Goal: Task Accomplishment & Management: Use online tool/utility

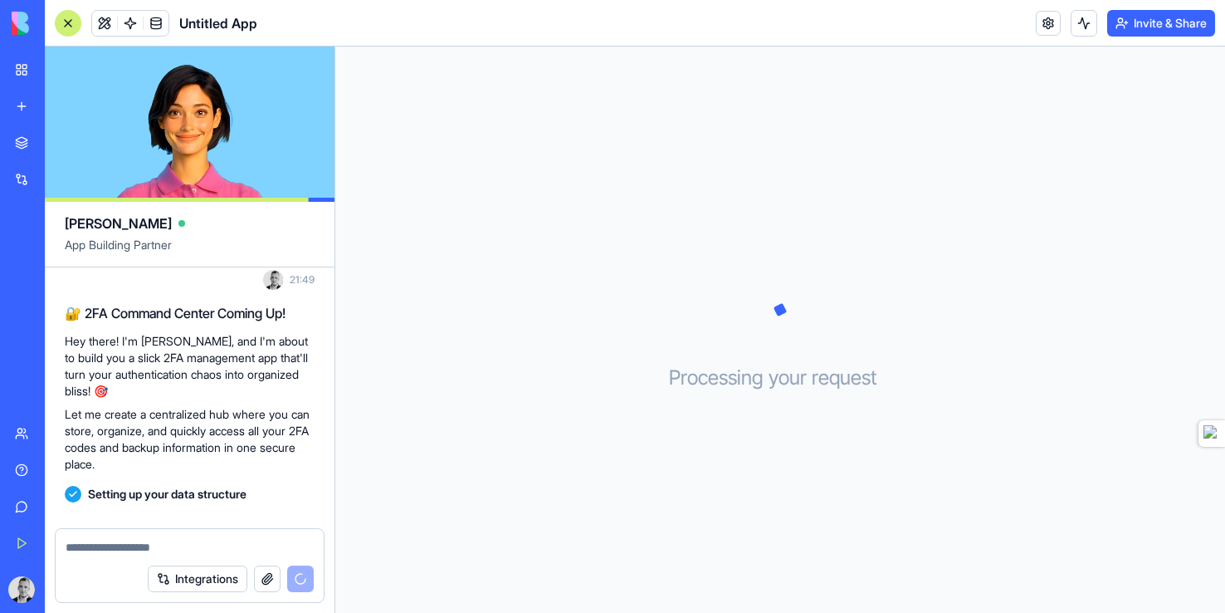
scroll to position [90, 0]
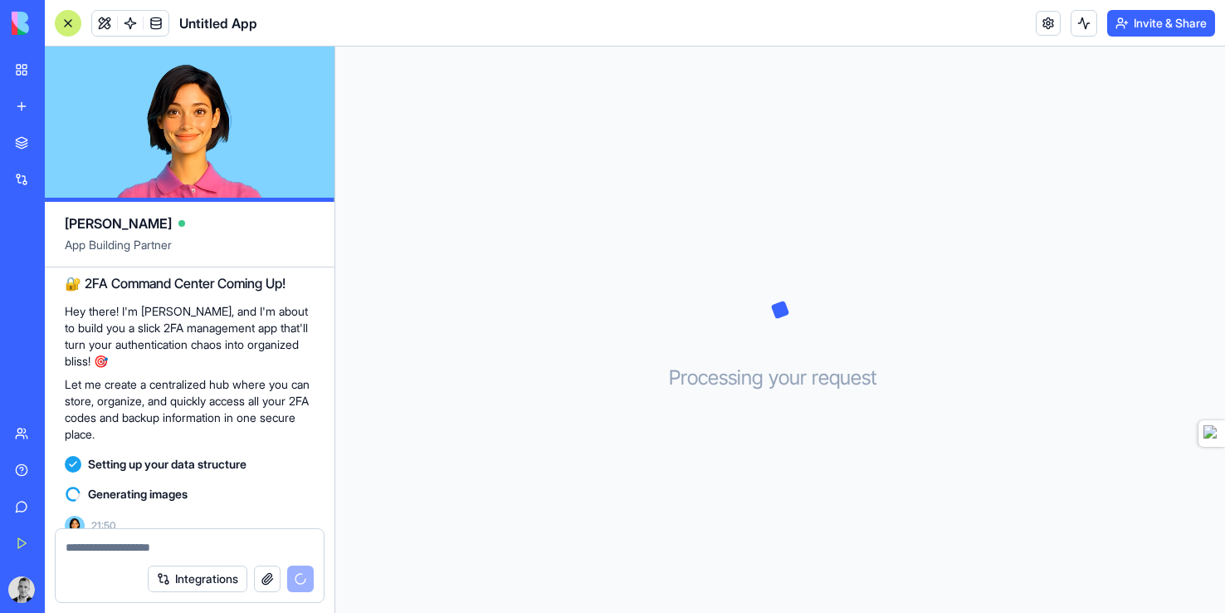
click at [212, 307] on p "Hey there! I'm [PERSON_NAME], and I'm about to build you a slick 2FA management…" at bounding box center [190, 336] width 250 height 66
click at [212, 305] on p "Hey there! I'm [PERSON_NAME], and I'm about to build you a slick 2FA management…" at bounding box center [190, 336] width 250 height 66
click at [444, 407] on div "Processing your request . . ." at bounding box center [780, 329] width 890 height 566
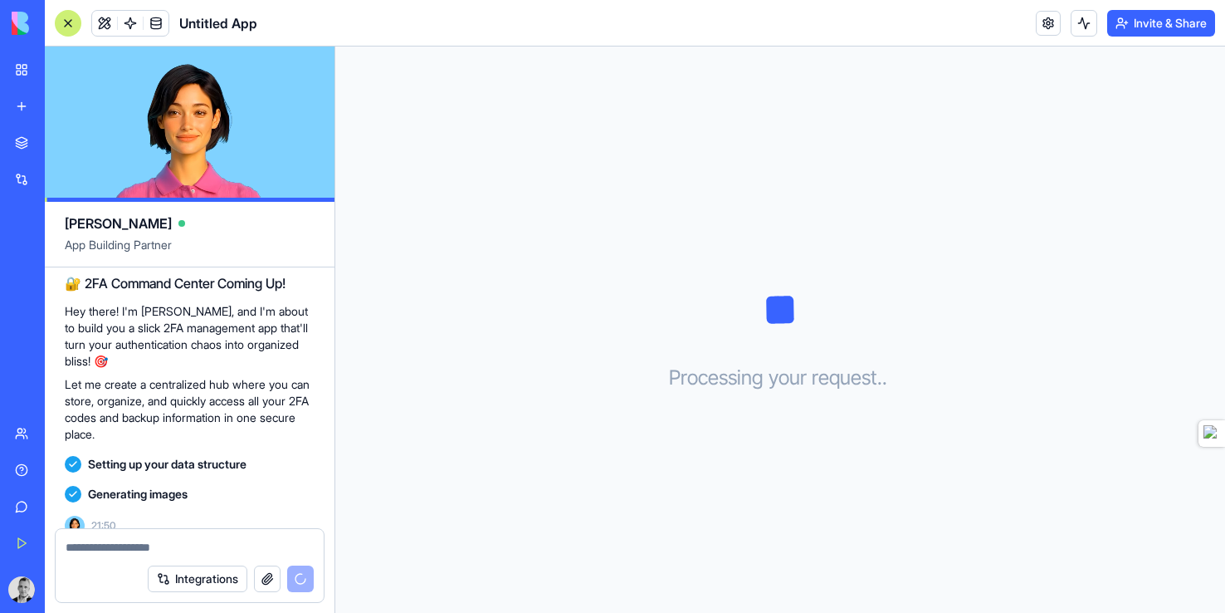
click at [25, 138] on link "Marketplace" at bounding box center [38, 142] width 66 height 33
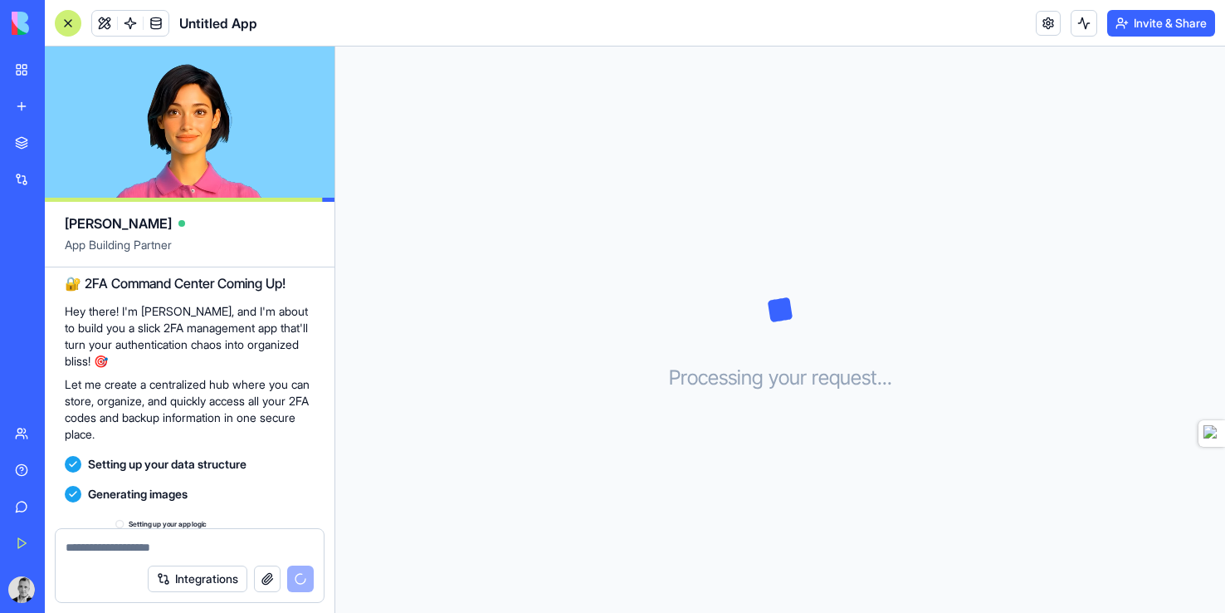
scroll to position [120, 0]
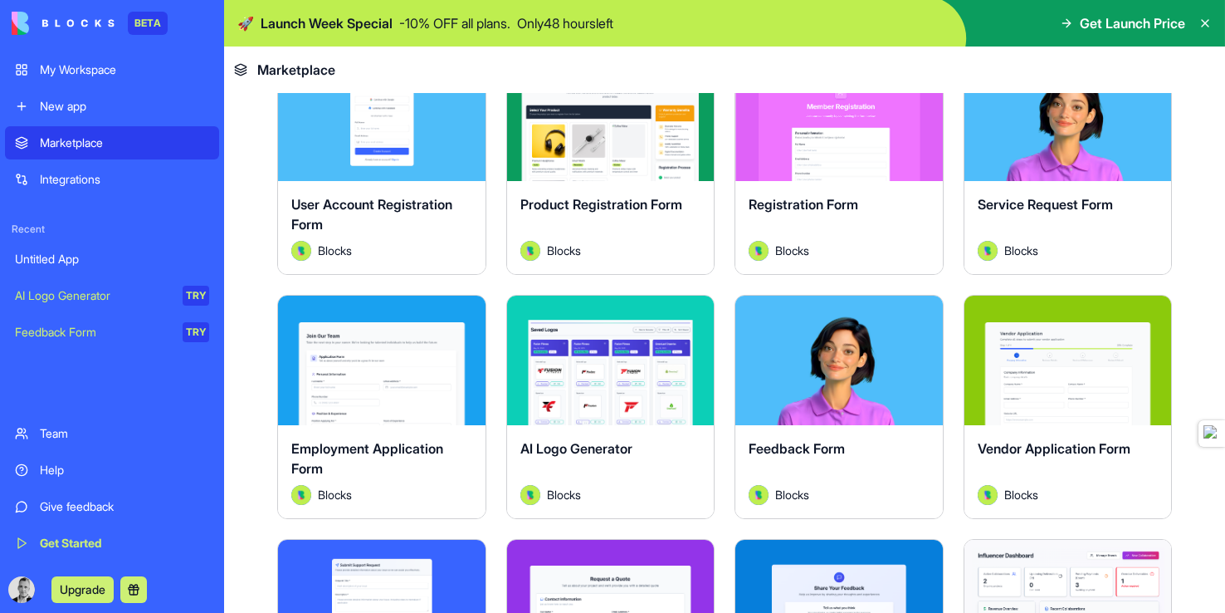
click at [542, 263] on div "Product Registration Form Blocks" at bounding box center [610, 227] width 207 height 93
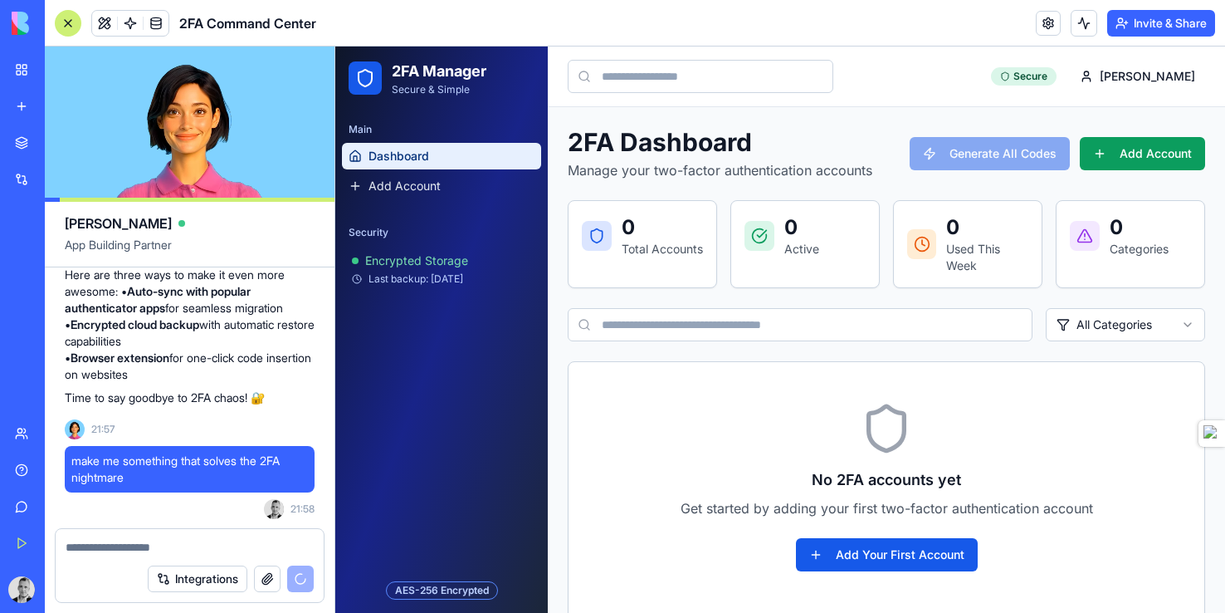
click at [830, 203] on div "0 Active" at bounding box center [805, 236] width 148 height 70
click at [226, 530] on div at bounding box center [190, 542] width 268 height 27
click at [187, 554] on textarea at bounding box center [190, 547] width 248 height 17
type textarea "**********"
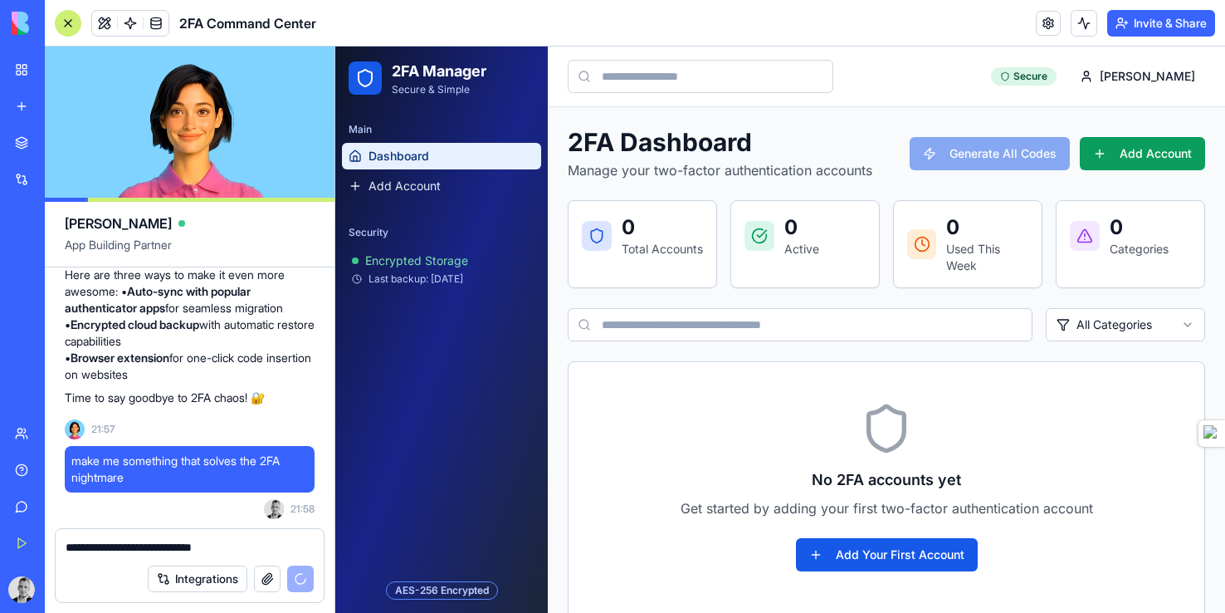
click at [962, 98] on header "Secure [PERSON_NAME]" at bounding box center [886, 76] width 677 height 61
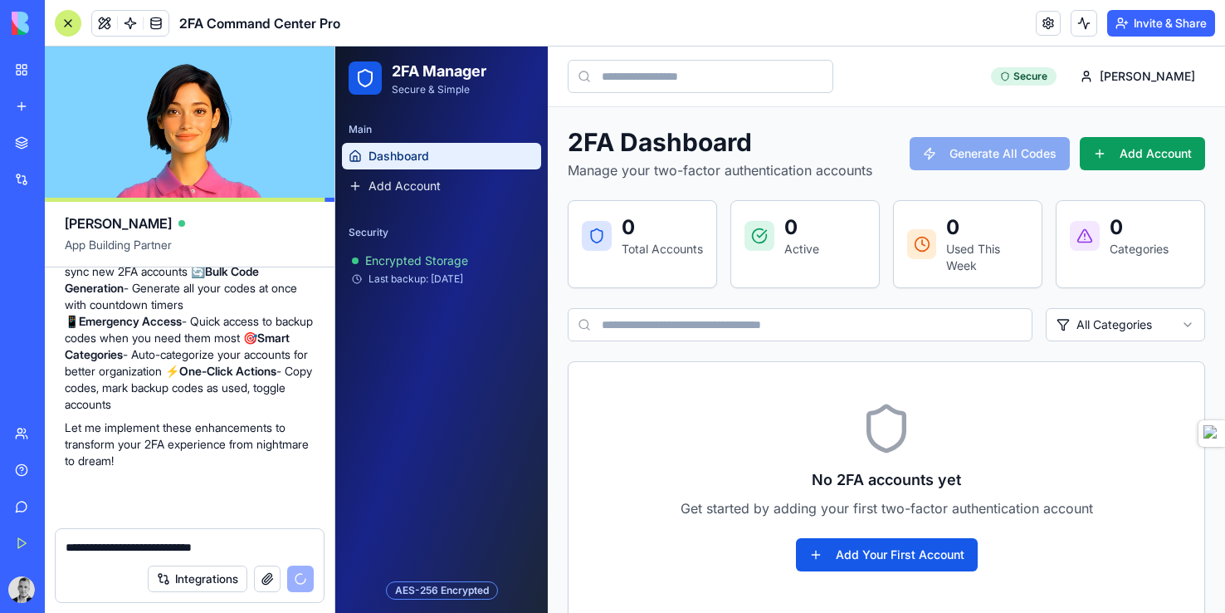
scroll to position [1292, 0]
